Goal: Task Accomplishment & Management: Manage account settings

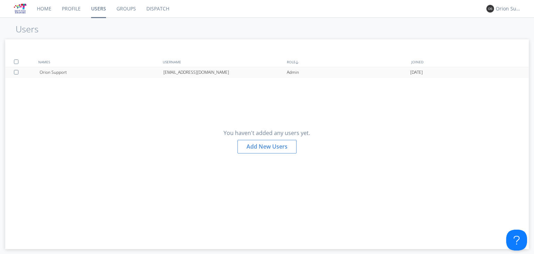
click at [89, 69] on div "Orion Support" at bounding box center [101, 72] width 123 height 10
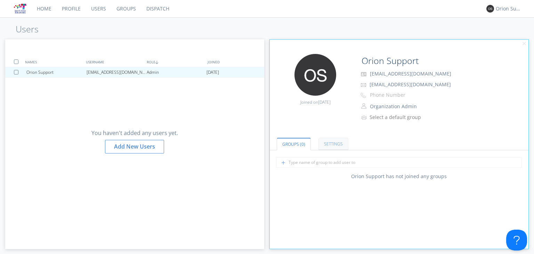
click at [330, 145] on link "Settings" at bounding box center [334, 144] width 30 height 12
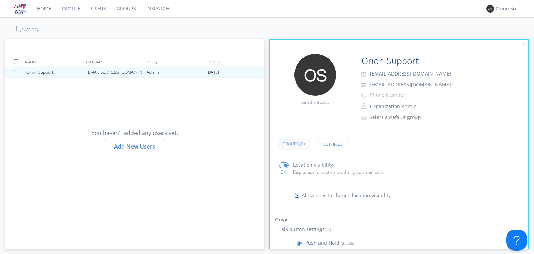
click at [294, 140] on link "Groups (0)" at bounding box center [293, 144] width 33 height 12
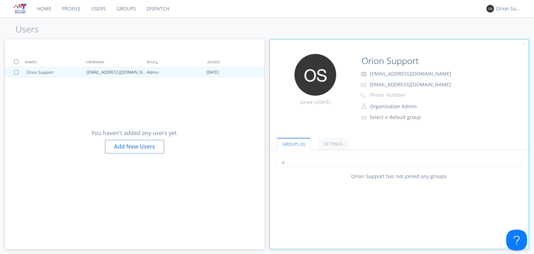
click at [309, 165] on input "text" at bounding box center [399, 162] width 246 height 10
type input "test"
click at [312, 171] on div "test Test Group" at bounding box center [399, 165] width 259 height 16
click at [313, 166] on input "test" at bounding box center [399, 162] width 246 height 10
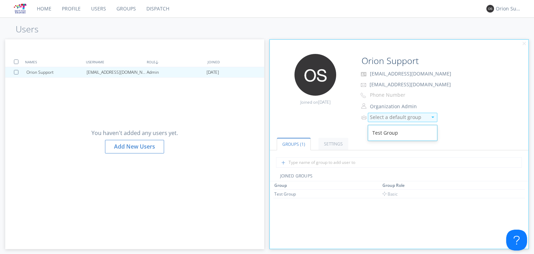
click at [386, 121] on div "Select a default group" at bounding box center [403, 117] width 70 height 9
click at [393, 130] on div "Test Group" at bounding box center [402, 133] width 69 height 13
click at [163, 27] on h1 "Users" at bounding box center [267, 29] width 534 height 10
click at [121, 15] on link "Groups" at bounding box center [126, 8] width 30 height 17
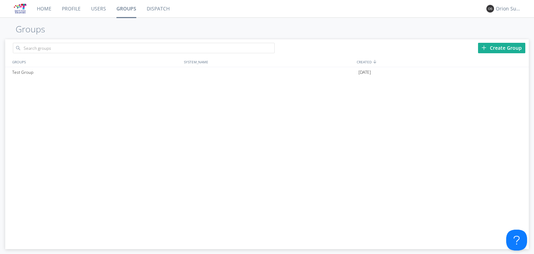
click at [102, 10] on link "Users" at bounding box center [98, 8] width 25 height 17
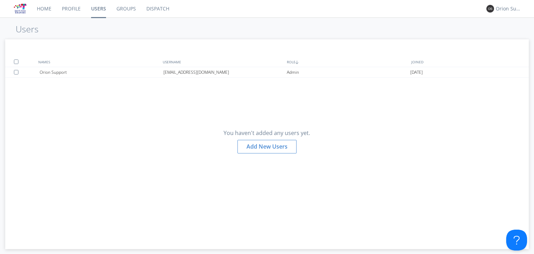
click at [163, 9] on link "Dispatch" at bounding box center [157, 8] width 33 height 17
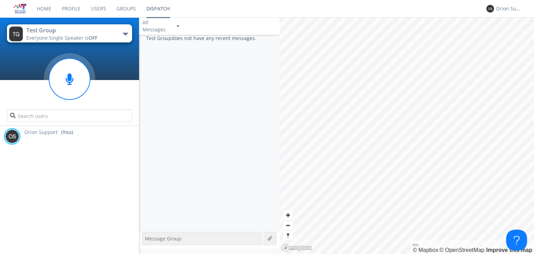
click at [51, 8] on link "Home" at bounding box center [44, 8] width 25 height 17
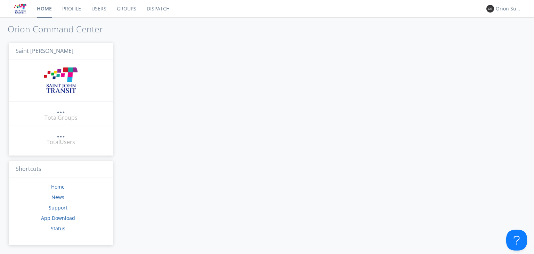
click at [75, 9] on link "Profile" at bounding box center [71, 8] width 29 height 17
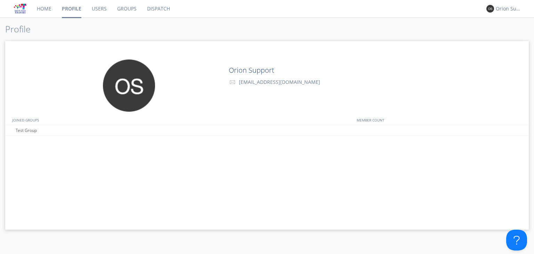
click at [102, 10] on link "Users" at bounding box center [99, 8] width 25 height 17
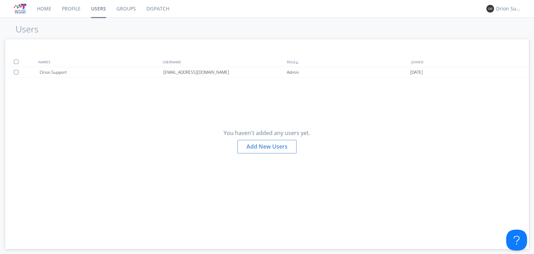
click at [67, 11] on link "Profile" at bounding box center [71, 8] width 29 height 17
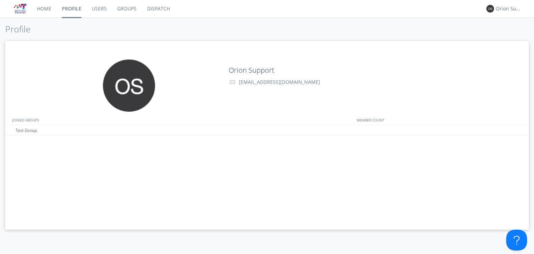
click at [50, 10] on link "Home" at bounding box center [44, 8] width 25 height 17
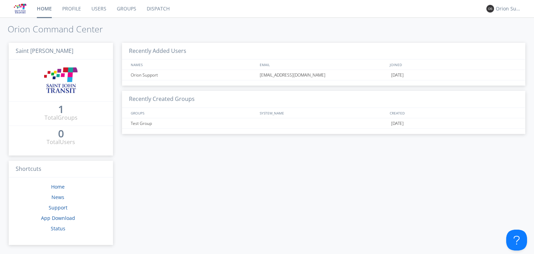
click at [94, 5] on link "Users" at bounding box center [98, 8] width 25 height 17
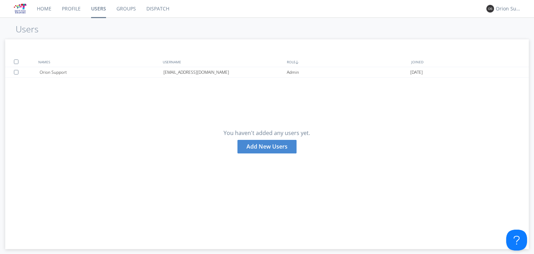
click at [260, 148] on div "Add New Users" at bounding box center [267, 147] width 59 height 14
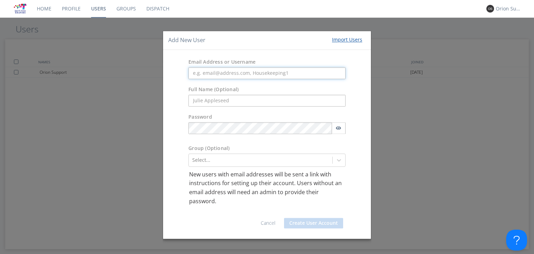
click at [227, 75] on input "text" at bounding box center [267, 73] width 157 height 12
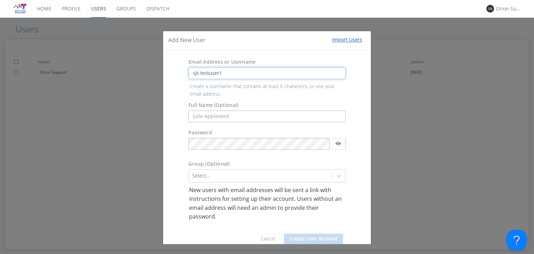
type input "sjt-testuser1"
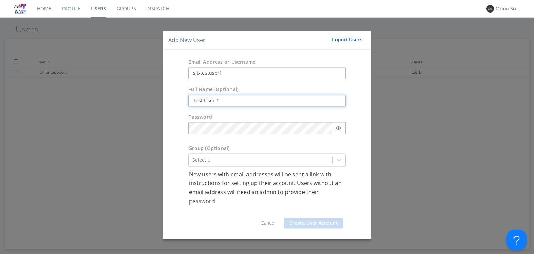
type input "Test User 1"
drag, startPoint x: 303, startPoint y: 139, endPoint x: 308, endPoint y: 135, distance: 6.2
click at [303, 139] on div "Password" at bounding box center [267, 125] width 208 height 31
click at [336, 130] on icon "button" at bounding box center [339, 128] width 6 height 5
click at [338, 161] on icon at bounding box center [339, 160] width 7 height 7
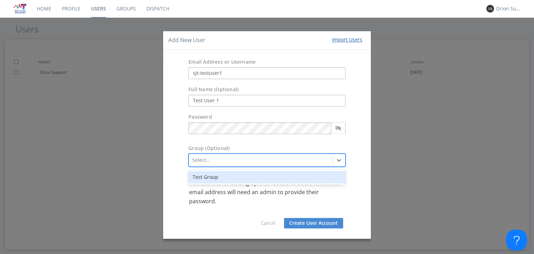
click at [317, 180] on div "Test Group" at bounding box center [267, 177] width 157 height 13
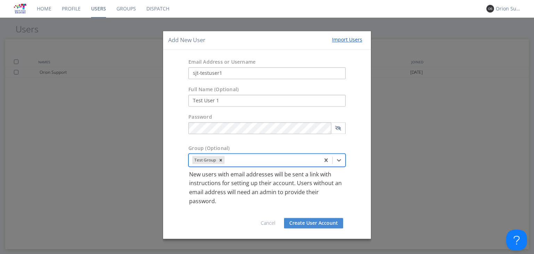
click at [179, 140] on div "Password" at bounding box center [267, 125] width 208 height 31
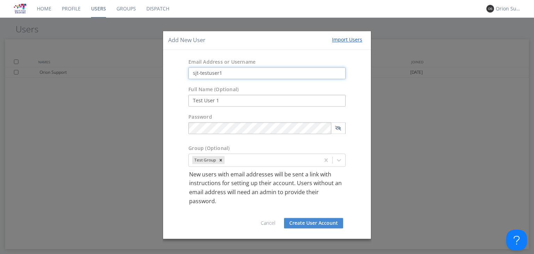
drag, startPoint x: 233, startPoint y: 73, endPoint x: 187, endPoint y: 73, distance: 45.6
click at [187, 73] on div "sjt-testuser1" at bounding box center [267, 73] width 168 height 12
click at [173, 120] on div "Password" at bounding box center [267, 125] width 208 height 31
click at [316, 223] on button "Create User Account" at bounding box center [313, 223] width 59 height 10
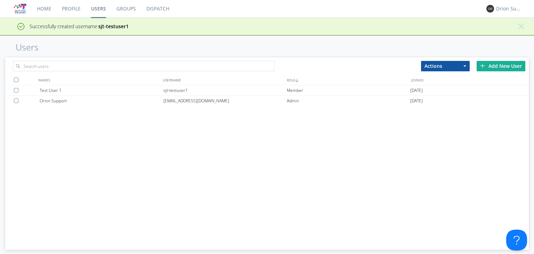
click at [502, 63] on div "Add New User" at bounding box center [501, 66] width 49 height 10
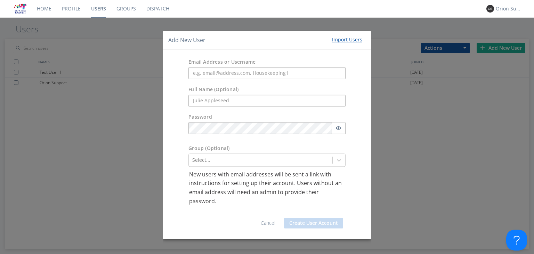
click at [248, 79] on div "Email Address or Username" at bounding box center [267, 68] width 208 height 27
click at [250, 74] on input "text" at bounding box center [267, 73] width 157 height 12
paste input "sjt-testuser1"
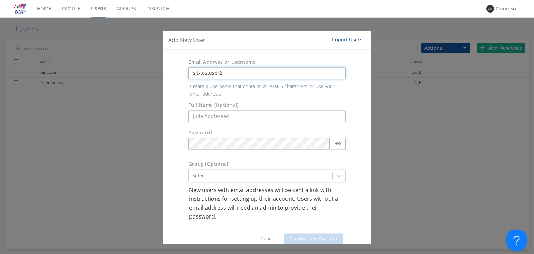
type input "sjt-testuser2"
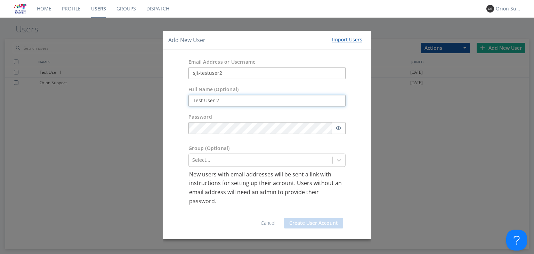
type input "Test User 2"
click at [293, 137] on div "Password" at bounding box center [267, 125] width 168 height 24
click at [337, 133] on button "button" at bounding box center [339, 128] width 14 height 12
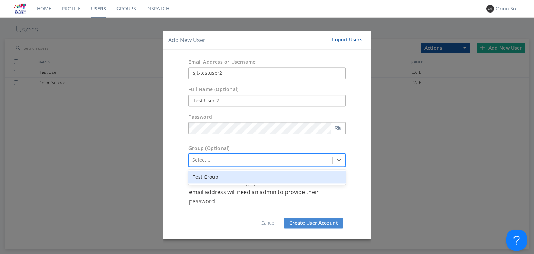
click at [325, 161] on div at bounding box center [260, 160] width 137 height 8
click at [289, 183] on div "Test Group" at bounding box center [267, 177] width 157 height 13
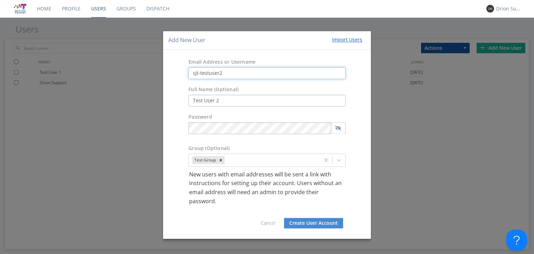
drag, startPoint x: 229, startPoint y: 73, endPoint x: 185, endPoint y: 69, distance: 44.4
click at [185, 69] on div "sjt-testuser2" at bounding box center [267, 73] width 168 height 12
click at [330, 224] on button "Create User Account" at bounding box center [313, 223] width 59 height 10
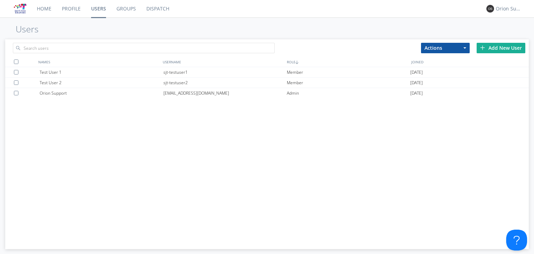
drag, startPoint x: 328, startPoint y: 163, endPoint x: 278, endPoint y: 173, distance: 50.7
click at [328, 163] on div "Test User 1 sjt-testuser1 Member [DATE] Test User 2 sjt-testuser2 Member [DATE]…" at bounding box center [266, 152] width 523 height 170
click at [162, 7] on link "Dispatch" at bounding box center [157, 8] width 33 height 17
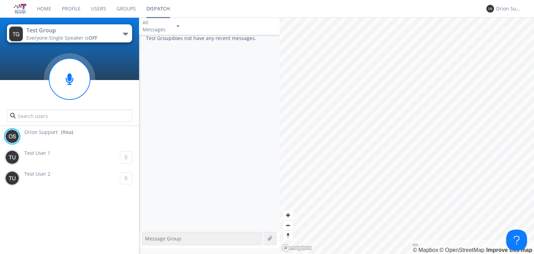
click at [188, 235] on textarea at bounding box center [202, 238] width 120 height 13
click at [206, 202] on div "Test Group does not have any recent messages." at bounding box center [209, 133] width 141 height 197
click at [98, 9] on link "Users" at bounding box center [98, 8] width 25 height 17
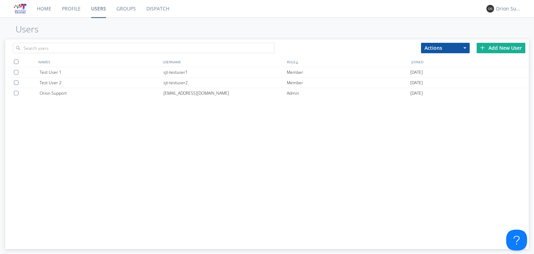
click at [252, 146] on div "Test User 1 sjt-testuser1 Member [DATE] Test User 2 sjt-testuser2 Member [DATE]…" at bounding box center [266, 152] width 523 height 170
click at [494, 45] on div "Add New User" at bounding box center [501, 48] width 49 height 10
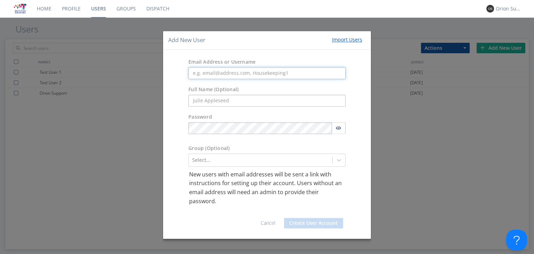
click at [227, 75] on input "text" at bounding box center [267, 73] width 157 height 12
click at [252, 78] on input "text" at bounding box center [267, 73] width 157 height 12
click at [253, 71] on input "text" at bounding box center [267, 73] width 157 height 12
paste input "sjt-testuser1"
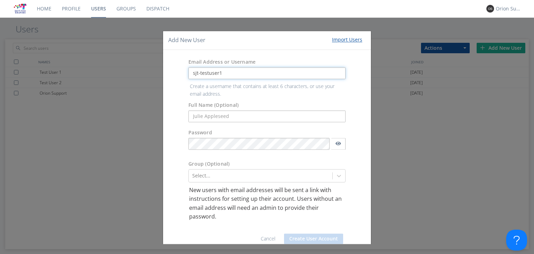
type input "sjt-testuser1"
click at [218, 112] on form "Email Address or Username sjt-testuser1 Create a username that contains at leas…" at bounding box center [267, 152] width 198 height 194
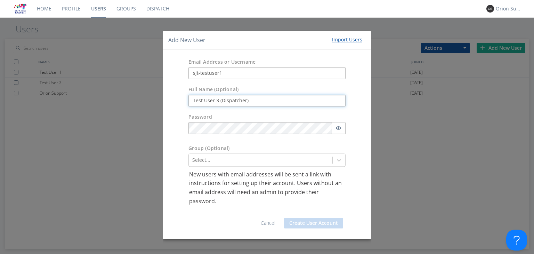
type input "Test User 3 (Dispatcher)"
drag, startPoint x: 338, startPoint y: 153, endPoint x: 342, endPoint y: 154, distance: 3.8
click at [342, 154] on div at bounding box center [338, 160] width 13 height 13
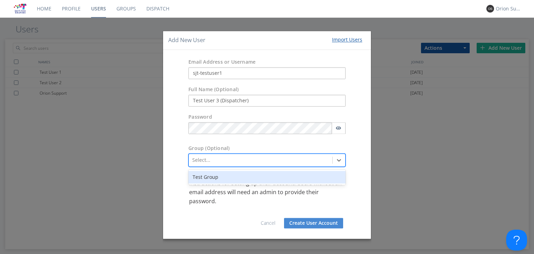
click at [299, 180] on div "Test Group" at bounding box center [267, 177] width 157 height 13
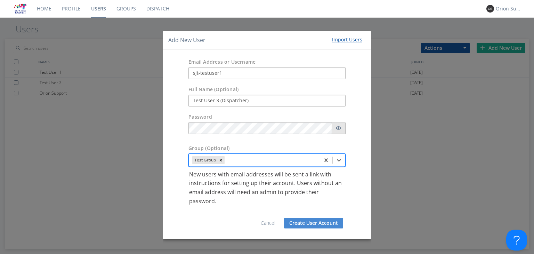
click at [336, 127] on icon "button" at bounding box center [339, 128] width 6 height 4
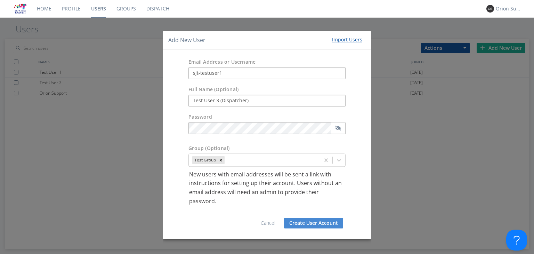
click at [179, 137] on div "Password" at bounding box center [267, 125] width 208 height 31
click at [250, 140] on div "Password" at bounding box center [267, 125] width 208 height 31
click at [239, 73] on input "sjt-testuser1" at bounding box center [267, 73] width 157 height 12
type input "sjt-testuser3"
click at [181, 79] on div "Email Address or Username sjt-testuser3" at bounding box center [267, 68] width 208 height 27
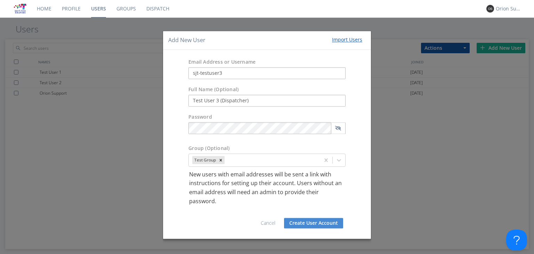
click at [306, 223] on button "Create User Account" at bounding box center [313, 223] width 59 height 10
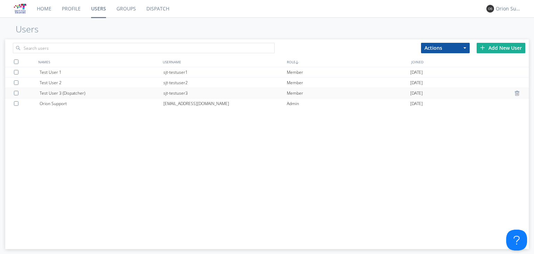
click at [203, 96] on div "sjt-testuser3" at bounding box center [224, 93] width 123 height 10
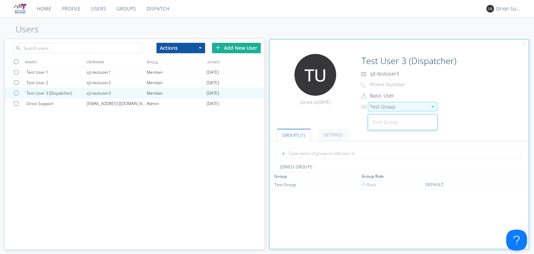
click at [393, 105] on div "Test Group" at bounding box center [398, 106] width 57 height 7
click at [396, 98] on button "Basic User" at bounding box center [403, 96] width 70 height 10
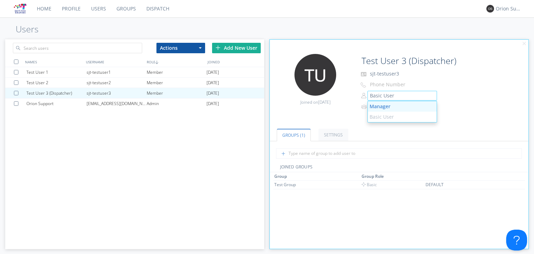
click at [410, 108] on link "Manager" at bounding box center [402, 106] width 69 height 10
click at [169, 156] on div "Test User 1 sjt-testuser1 Member [DATE] Test User 2 sjt-testuser2 Member [DATE]…" at bounding box center [134, 152] width 259 height 170
click at [177, 165] on div "Test User 1 sjt-testuser1 Member [DATE] Test User 2 sjt-testuser2 Member [DATE]…" at bounding box center [134, 152] width 259 height 170
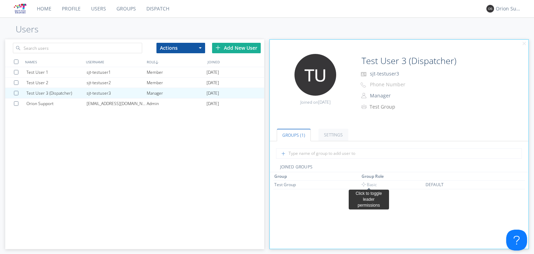
drag, startPoint x: 369, startPoint y: 183, endPoint x: 364, endPoint y: 195, distance: 13.3
click at [369, 183] on span "Basic" at bounding box center [369, 185] width 15 height 6
click at [95, 83] on div "sjt-testuser2" at bounding box center [117, 83] width 60 height 10
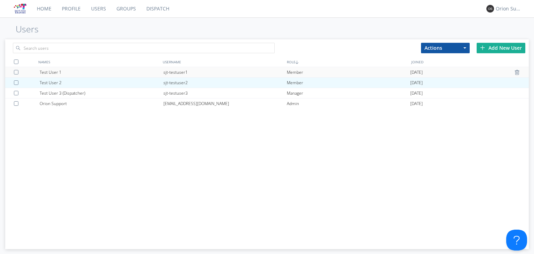
click at [163, 73] on div "sjt-testuser1" at bounding box center [224, 72] width 123 height 10
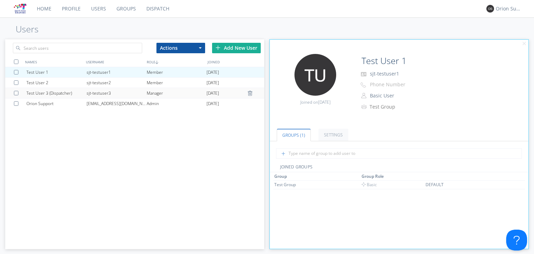
click at [95, 95] on div "sjt-testuser3" at bounding box center [117, 93] width 60 height 10
type input "Test User 3 (Dispatcher)"
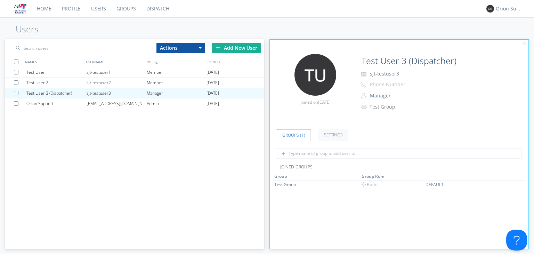
click at [156, 162] on div "Test User 1 sjt-testuser1 Member [DATE] Test User 2 sjt-testuser2 Member [DATE]…" at bounding box center [134, 152] width 259 height 170
click at [120, 5] on link "Groups" at bounding box center [126, 8] width 30 height 17
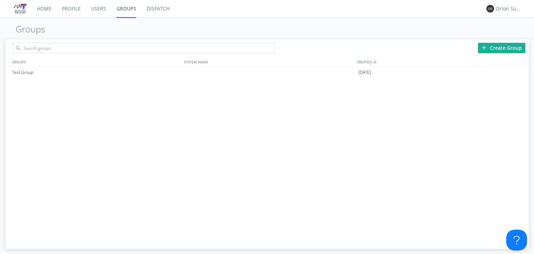
click at [88, 9] on link "Users" at bounding box center [98, 8] width 25 height 17
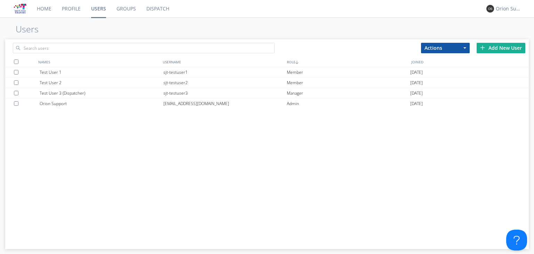
click at [76, 2] on link "Profile" at bounding box center [71, 8] width 29 height 17
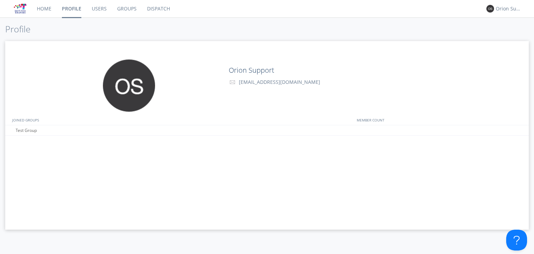
click at [44, 7] on link "Home" at bounding box center [44, 8] width 25 height 17
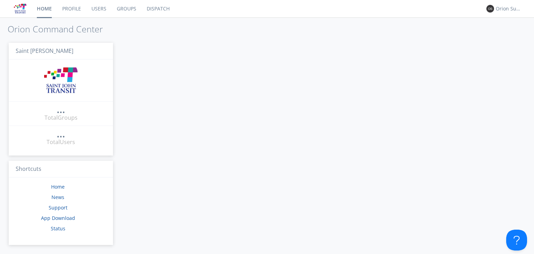
click at [65, 11] on link "Profile" at bounding box center [71, 8] width 29 height 17
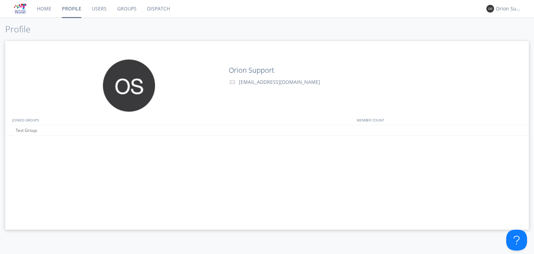
click at [93, 10] on link "Users" at bounding box center [99, 8] width 25 height 17
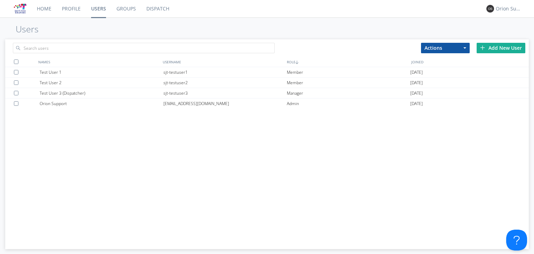
click at [111, 9] on link "Groups" at bounding box center [126, 8] width 30 height 17
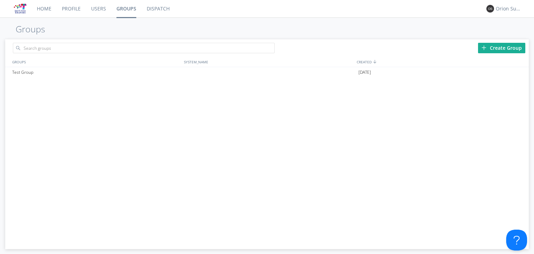
click at [68, 7] on link "Profile" at bounding box center [71, 8] width 29 height 17
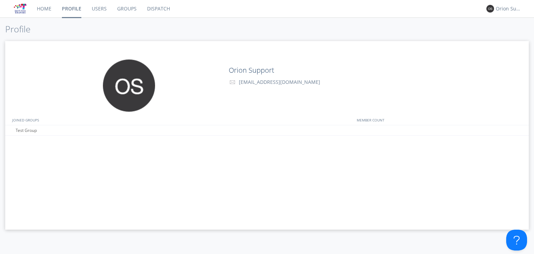
click at [43, 13] on link "Home" at bounding box center [44, 8] width 25 height 17
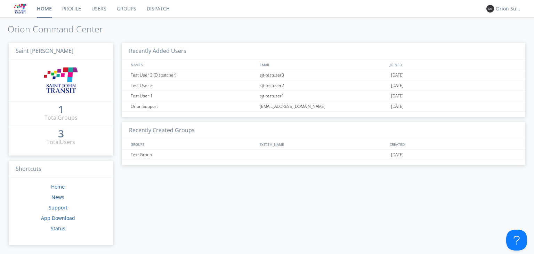
drag, startPoint x: 144, startPoint y: 29, endPoint x: 153, endPoint y: 44, distance: 17.7
click at [144, 29] on h1 "Orion Command Center" at bounding box center [267, 29] width 534 height 10
click at [154, 9] on link "Dispatch" at bounding box center [158, 8] width 33 height 17
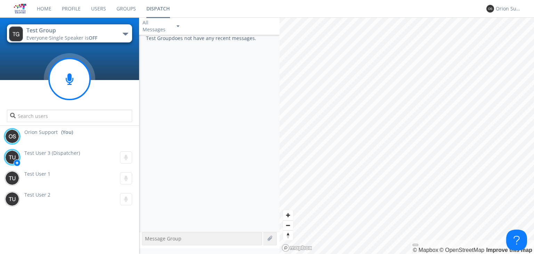
drag, startPoint x: 114, startPoint y: 98, endPoint x: 82, endPoint y: 97, distance: 32.0
click at [114, 98] on div at bounding box center [69, 97] width 139 height 59
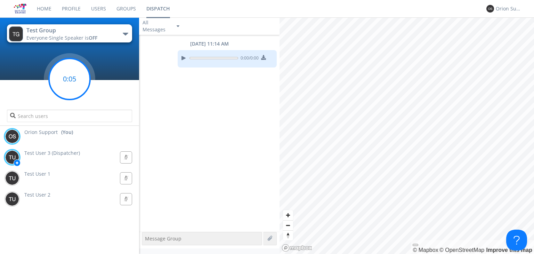
click at [78, 87] on circle at bounding box center [69, 78] width 41 height 41
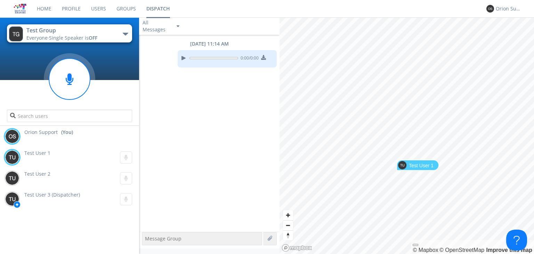
click at [424, 17] on div "Test User 1" at bounding box center [407, 17] width 255 height 0
